Goal: Complete application form

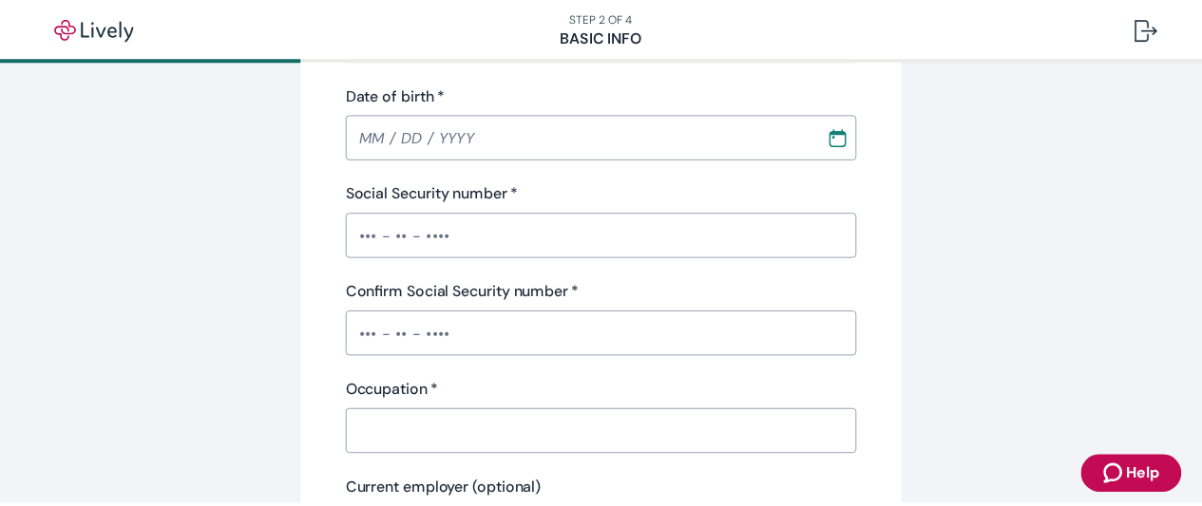
scroll to position [190, 0]
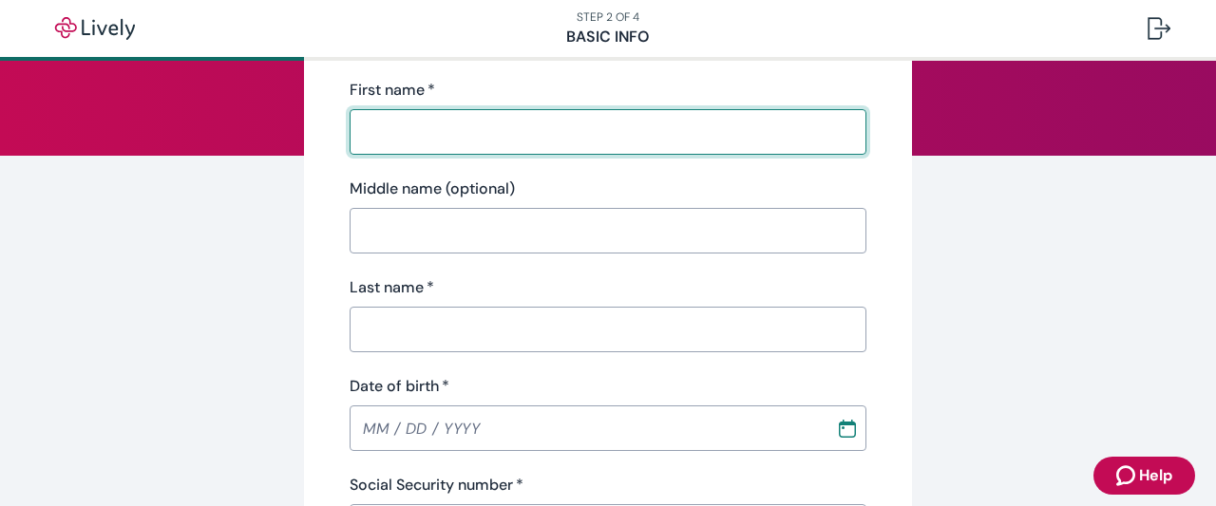
click at [479, 130] on input "First name   *" at bounding box center [608, 132] width 517 height 38
type input "[PERSON_NAME]"
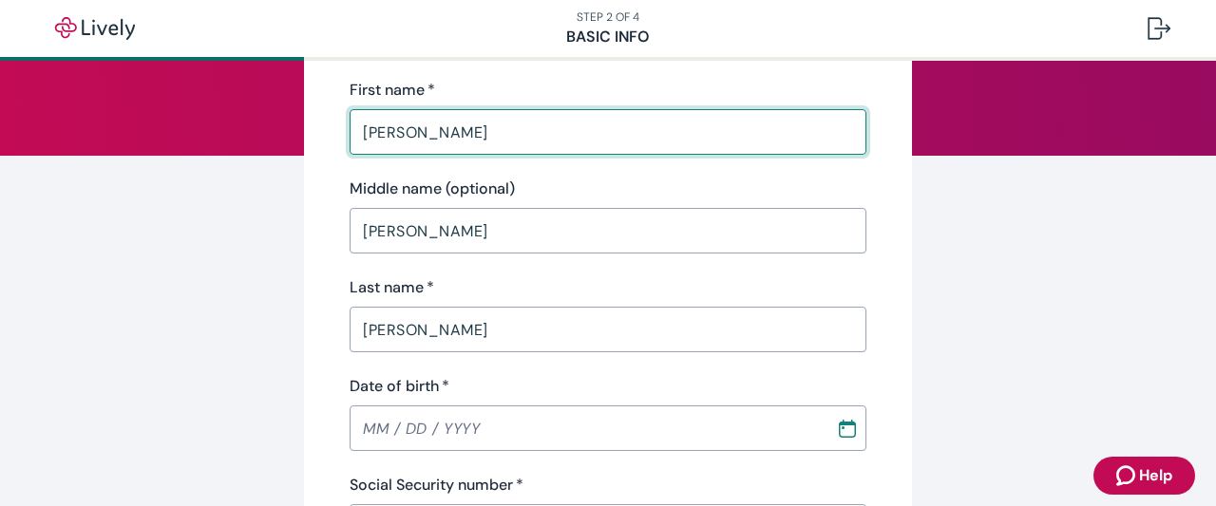
type input "[PHONE_NUMBER]"
type input "[STREET_ADDRESS][PERSON_NAME]"
type input "St [PERSON_NAME]"
type input "MO"
type input "63376"
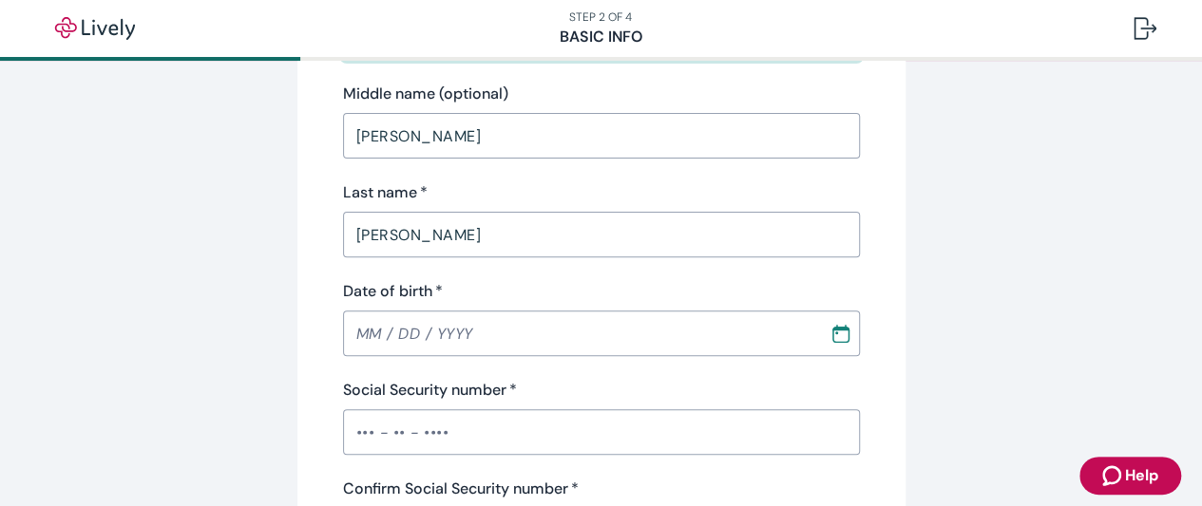
scroll to position [380, 0]
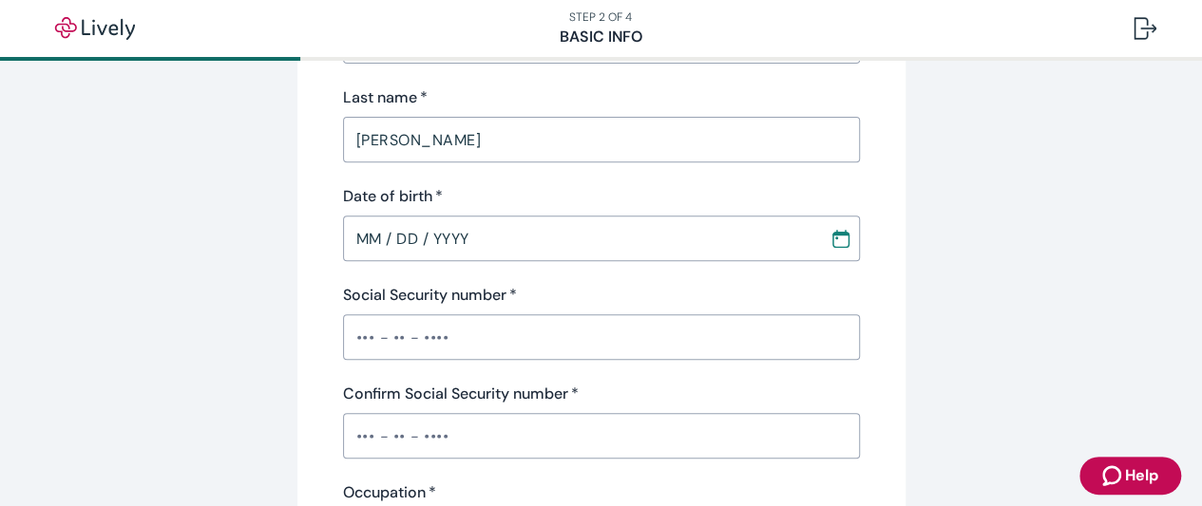
click at [574, 239] on input "MM / DD / YYYY" at bounding box center [579, 239] width 473 height 38
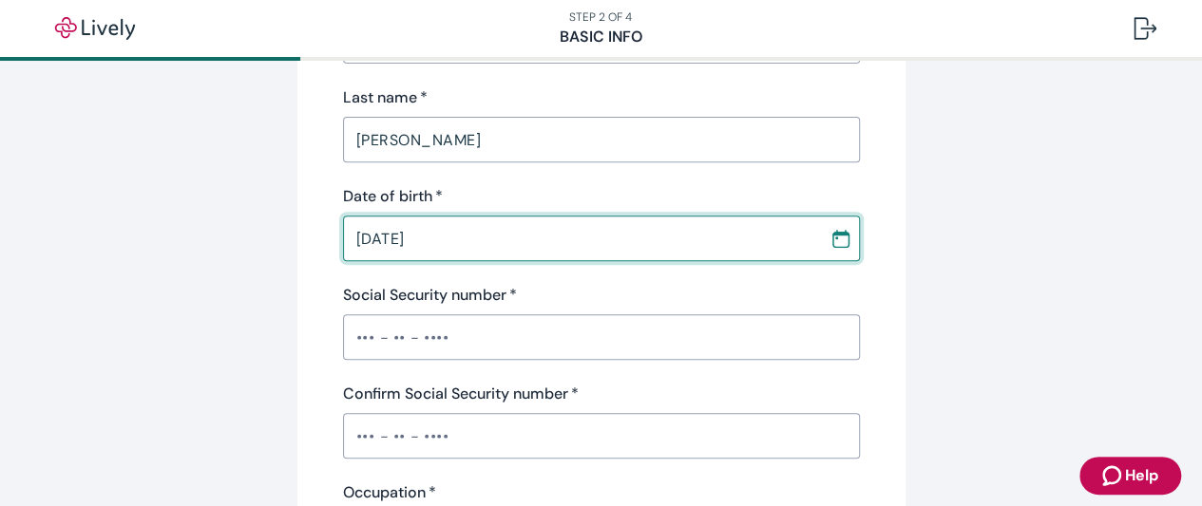
type input "[DATE]"
click at [490, 335] on input "Social Security number   *" at bounding box center [601, 337] width 517 height 38
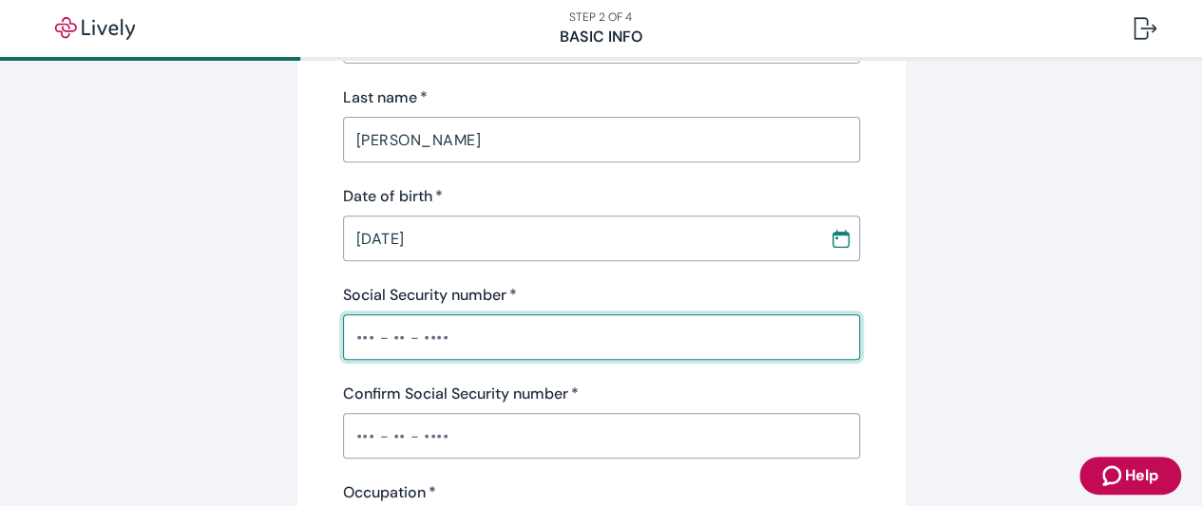
click at [513, 425] on div "Confirm Social Security number   * ​" at bounding box center [601, 421] width 517 height 76
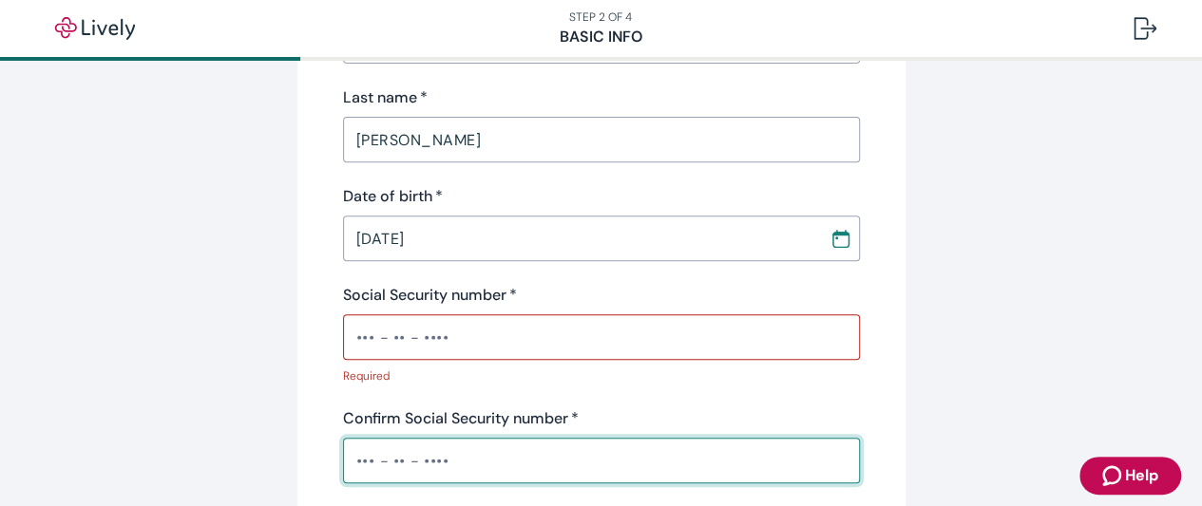
click at [514, 333] on input "Social Security number   *" at bounding box center [601, 337] width 517 height 38
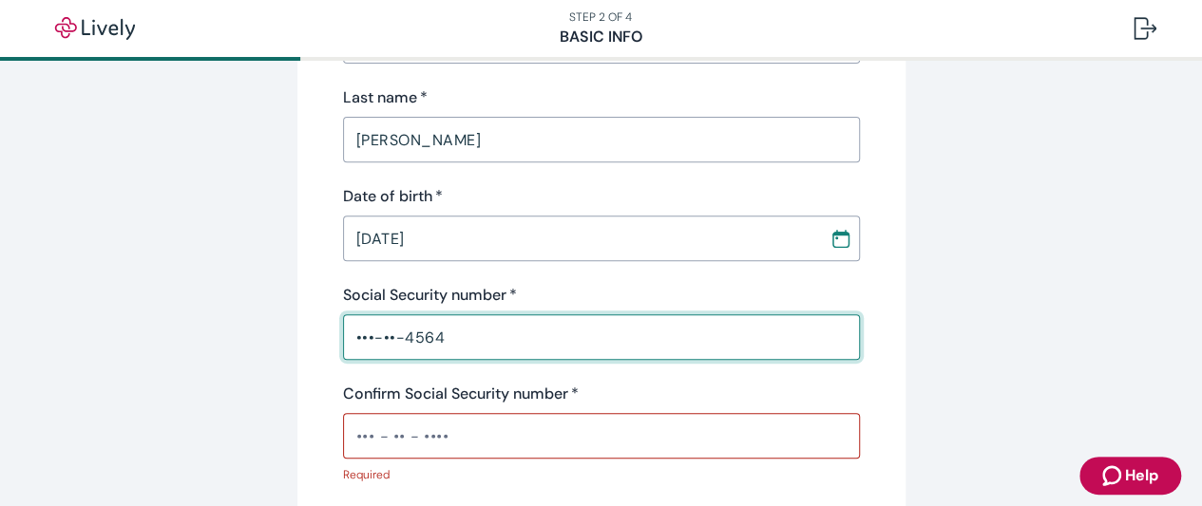
type input "•••-••-4564"
click at [469, 440] on input "Confirm Social Security number   *" at bounding box center [601, 436] width 517 height 38
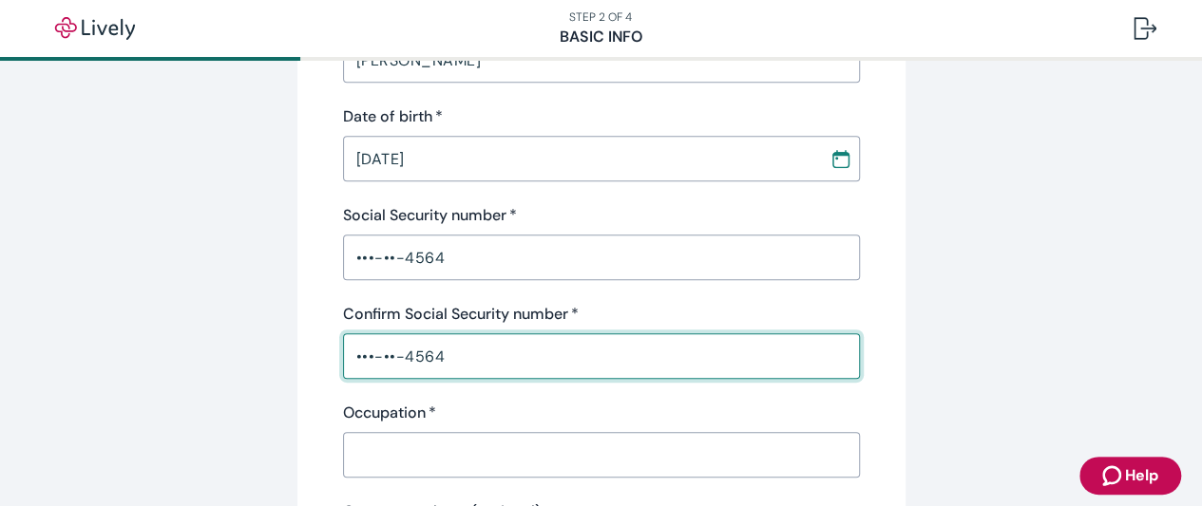
scroll to position [570, 0]
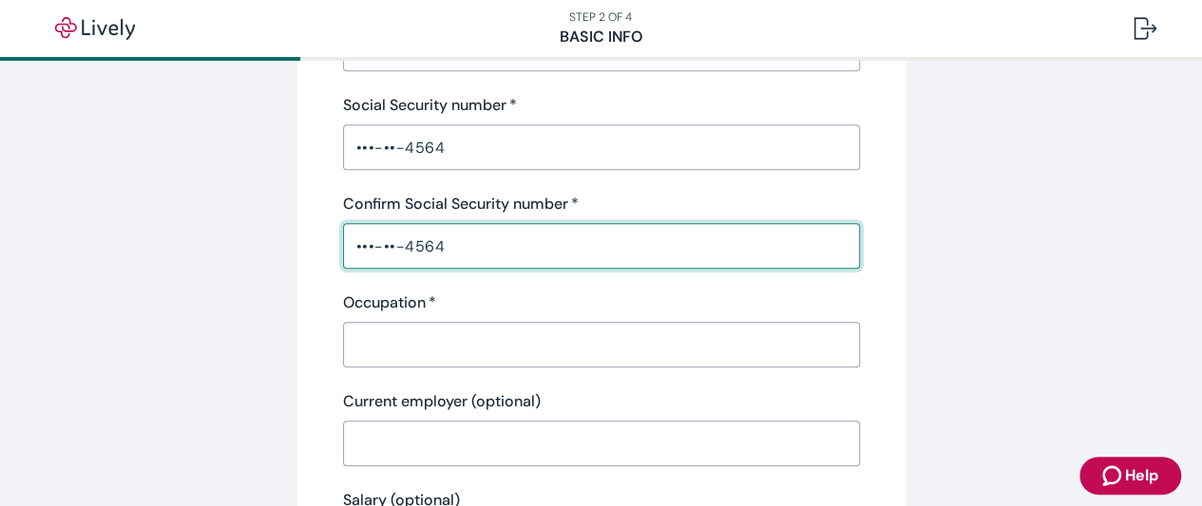
type input "•••-••-4564"
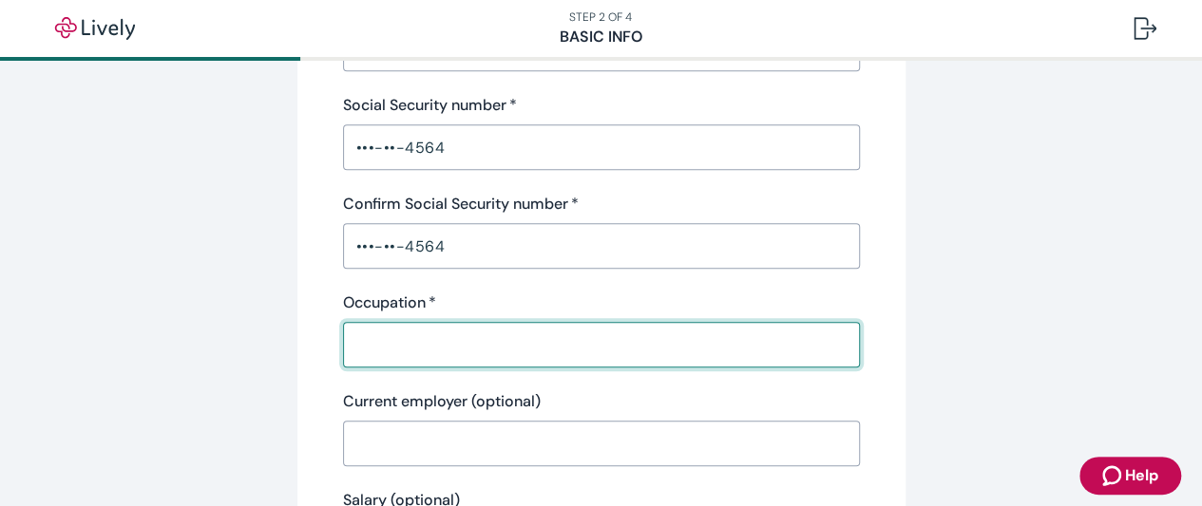
click at [449, 333] on input "Occupation   *" at bounding box center [601, 345] width 517 height 38
type input "paraeducator"
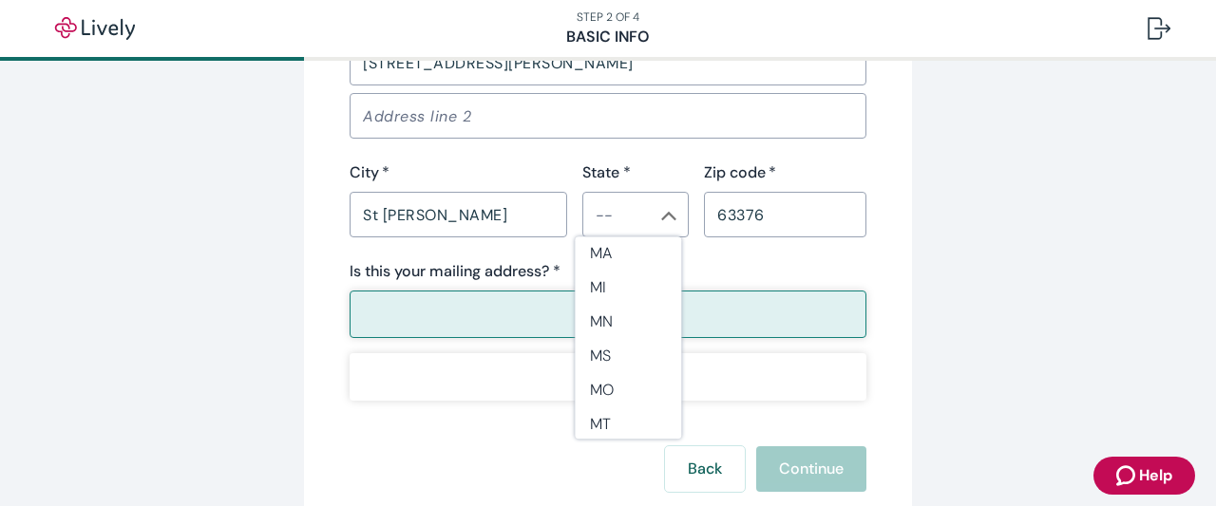
scroll to position [879, 0]
click at [612, 369] on li "MO" at bounding box center [628, 374] width 106 height 34
type input "MO"
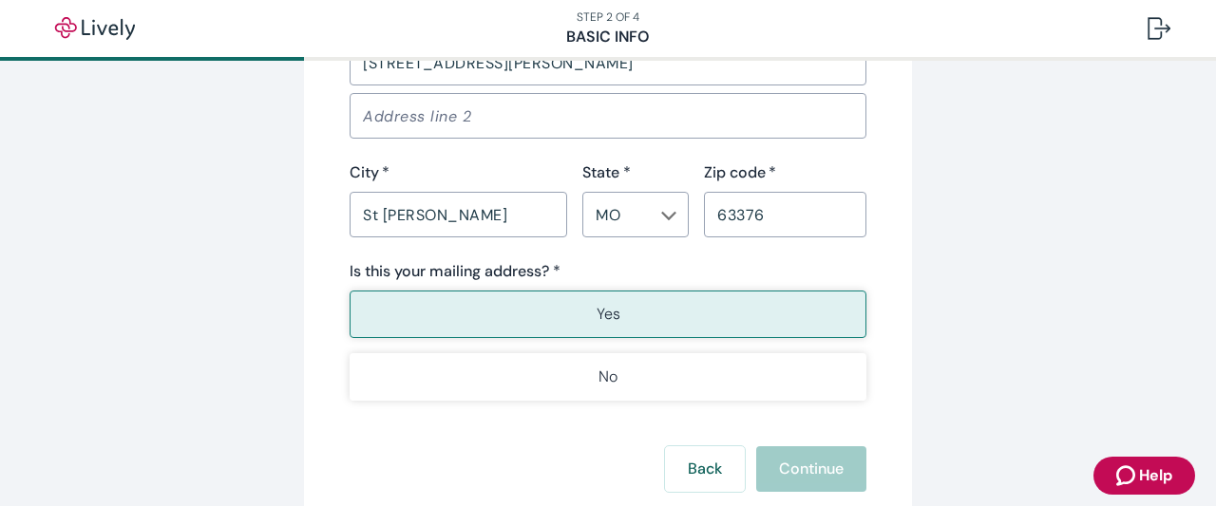
click at [572, 324] on button "Yes" at bounding box center [608, 315] width 517 height 48
click at [782, 469] on button "Continue" at bounding box center [811, 470] width 110 height 46
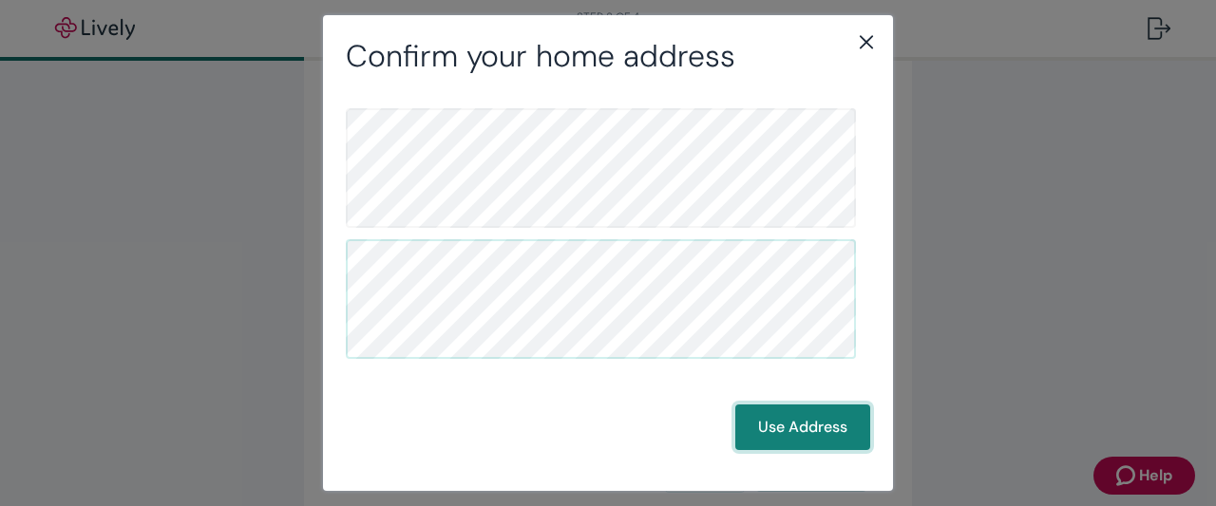
click at [759, 425] on button "Use Address" at bounding box center [802, 428] width 135 height 46
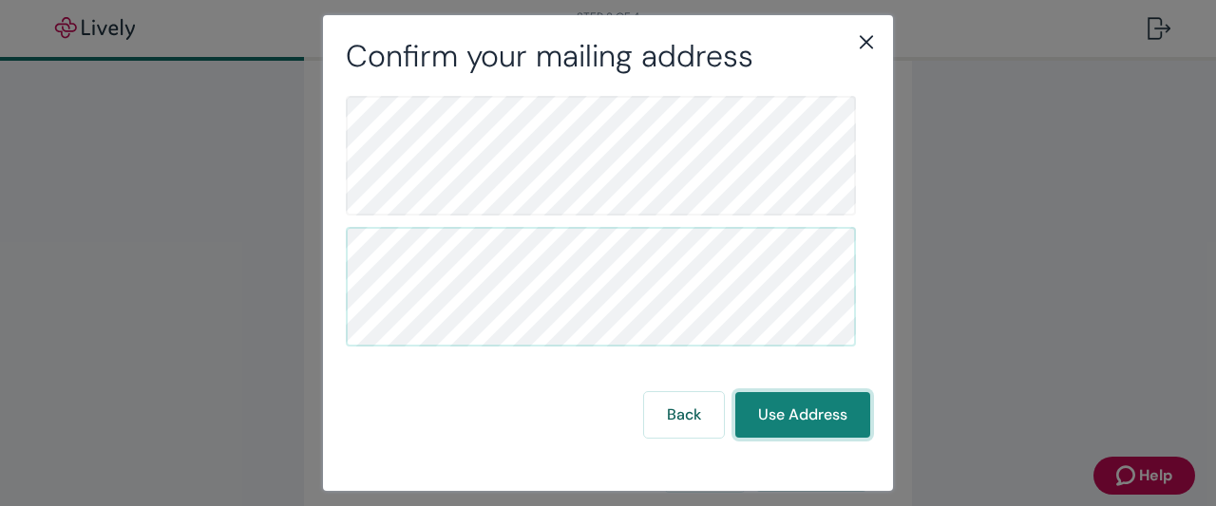
click at [751, 419] on button "Use Address" at bounding box center [802, 415] width 135 height 46
click at [874, 47] on icon "close" at bounding box center [866, 41] width 23 height 23
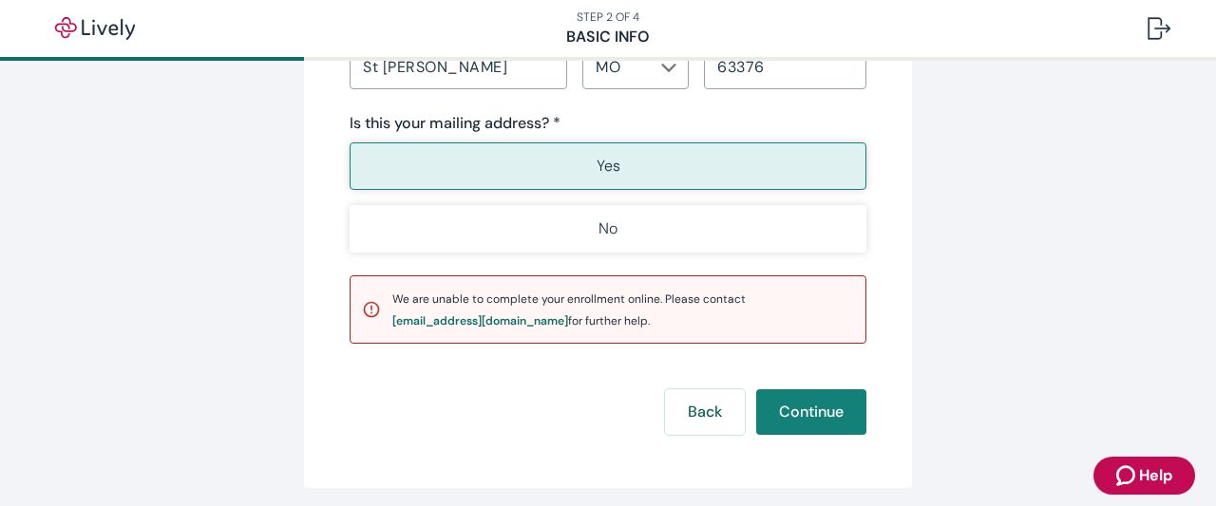
scroll to position [1520, 0]
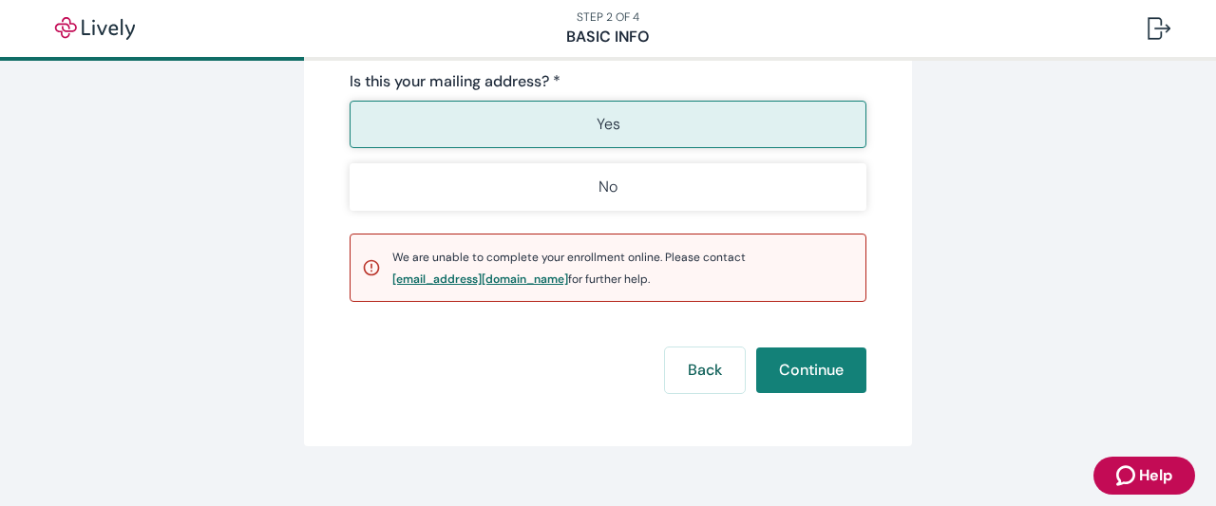
click at [487, 282] on div "[EMAIL_ADDRESS][DOMAIN_NAME]" at bounding box center [480, 279] width 176 height 11
